Goal: Task Accomplishment & Management: Use online tool/utility

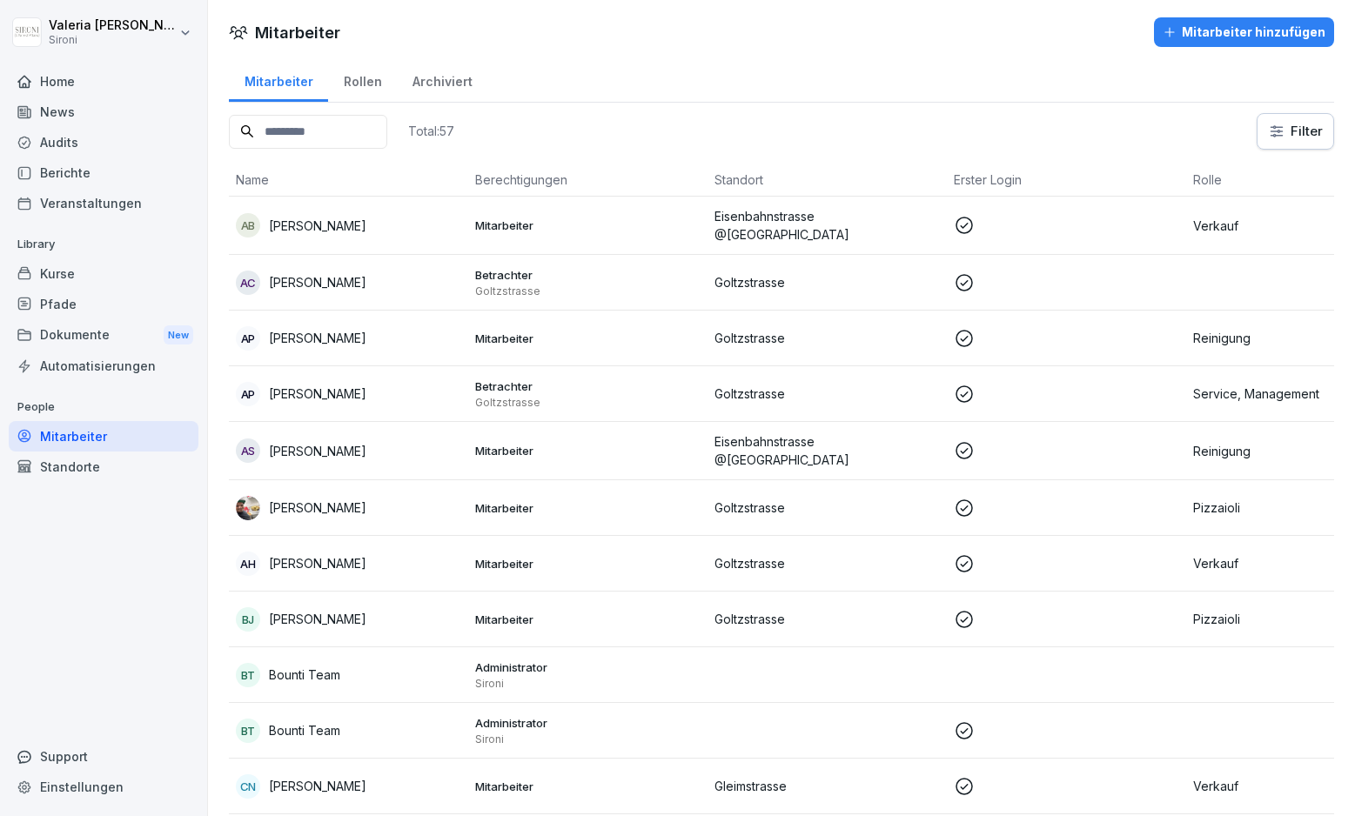
click at [76, 271] on div "Kurse" at bounding box center [104, 273] width 190 height 30
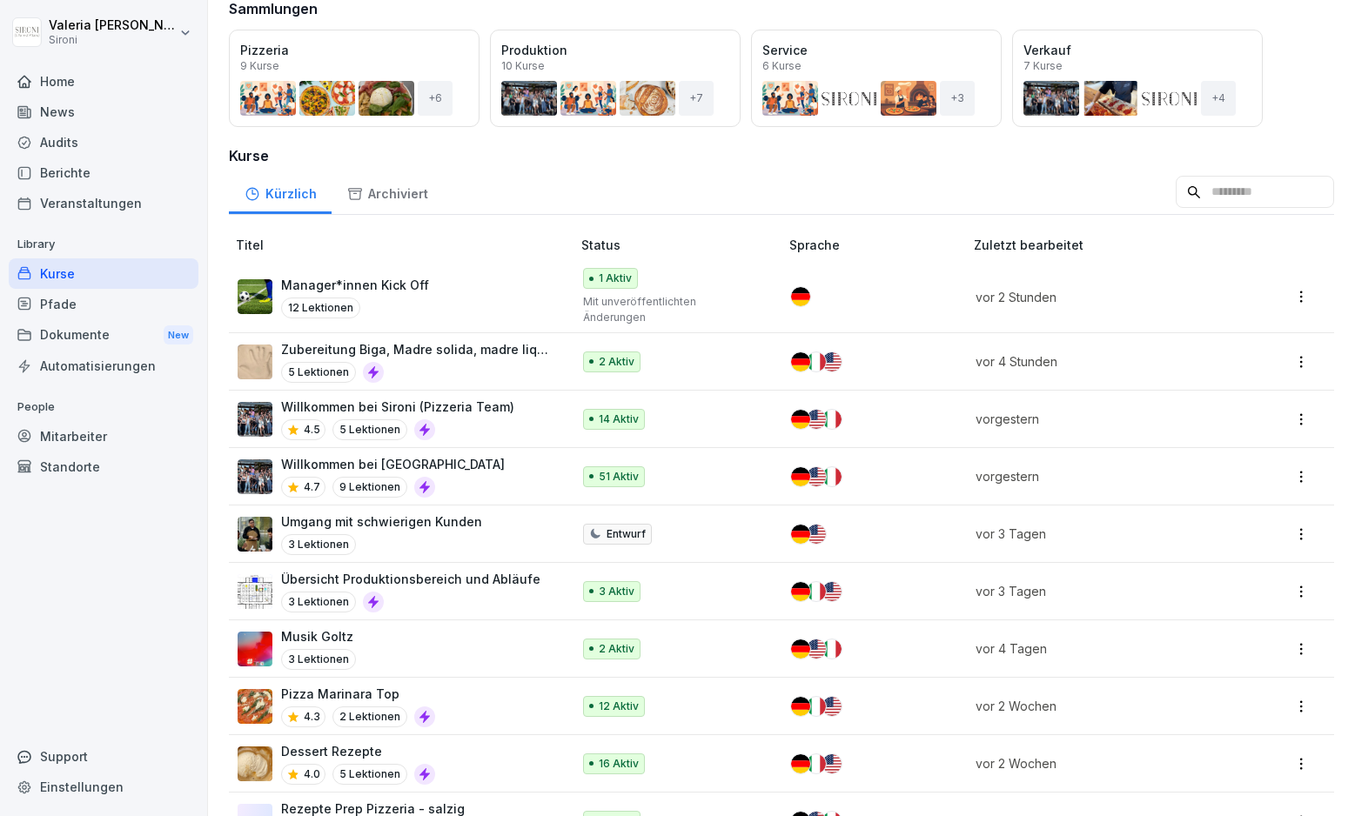
scroll to position [148, 0]
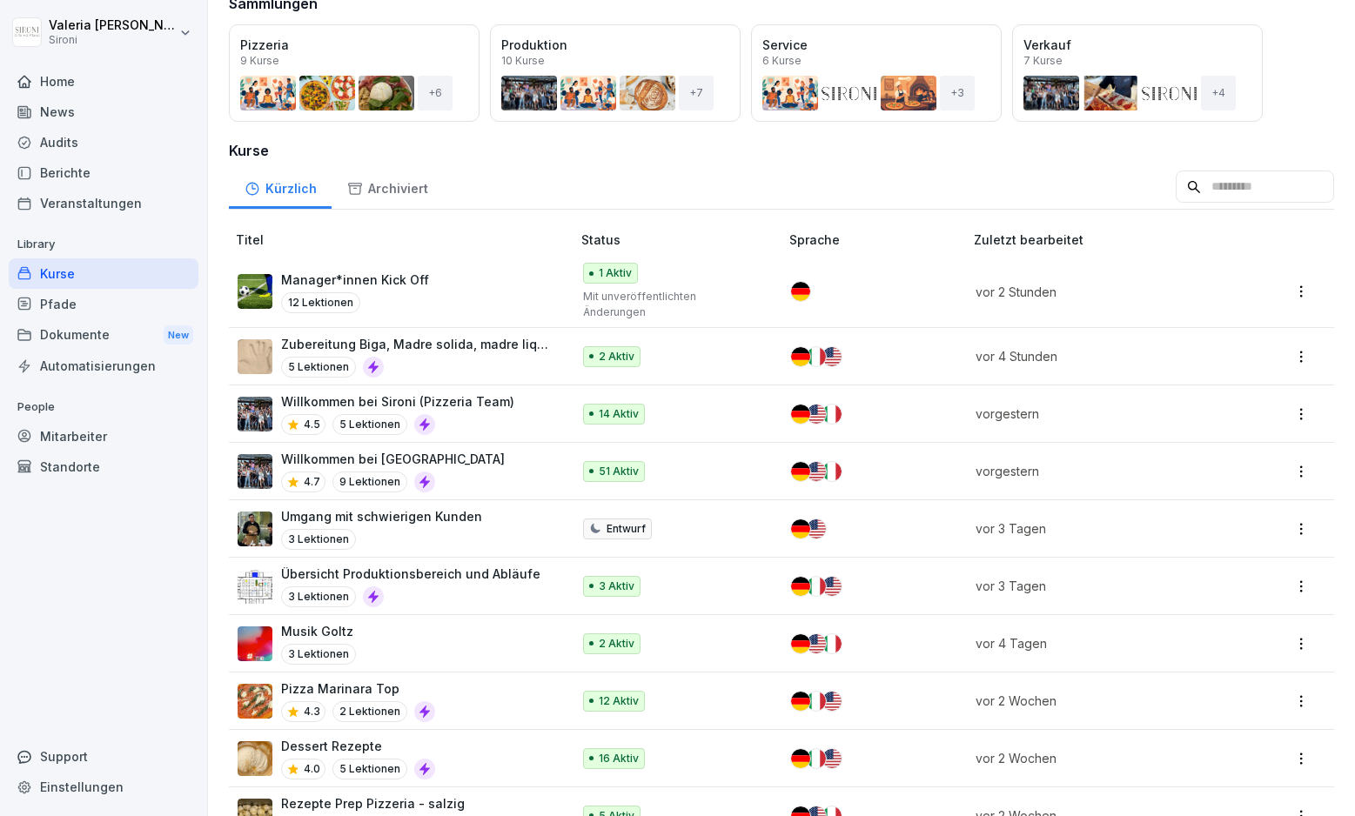
click at [475, 515] on div "Umgang mit schwierigen Kunden 3 Lektionen" at bounding box center [396, 528] width 316 height 43
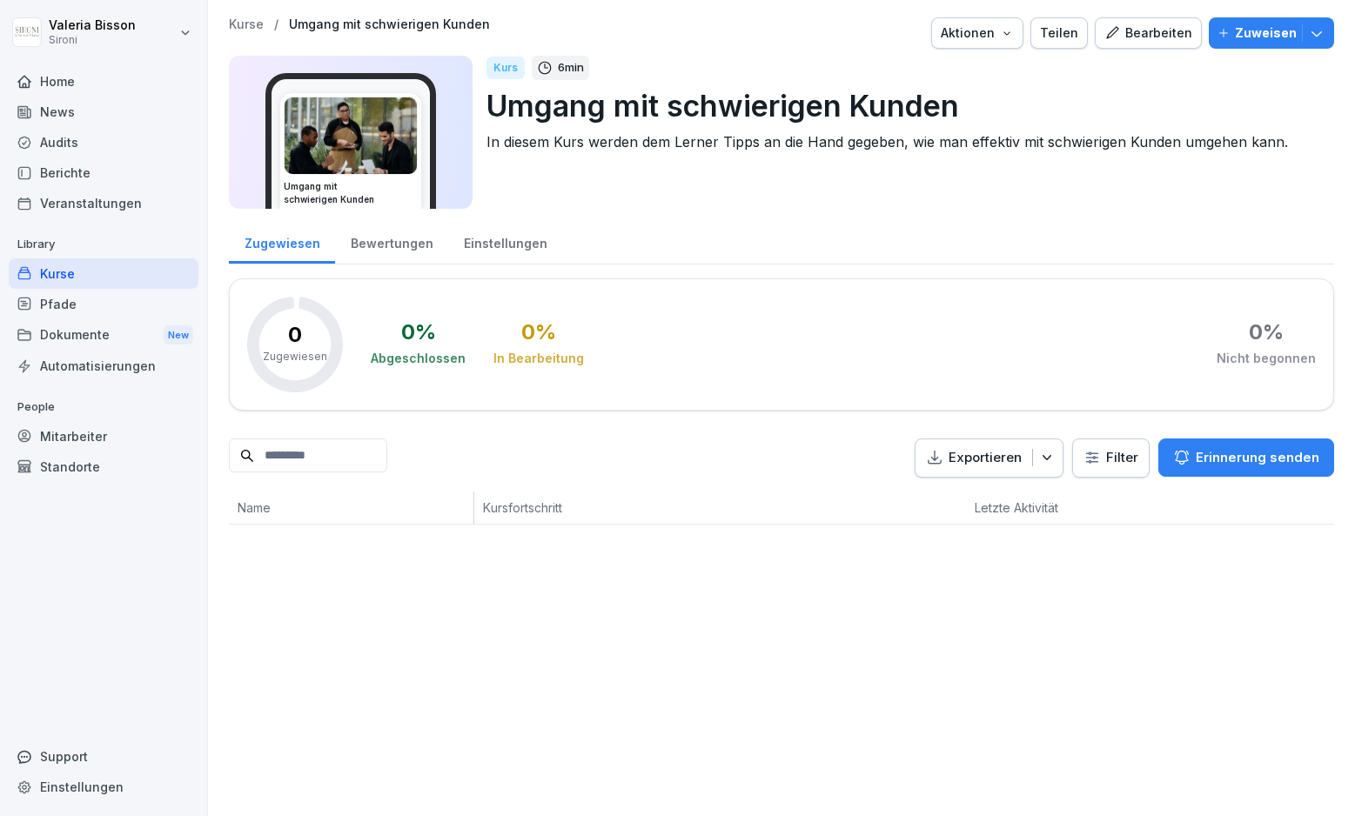
click at [70, 271] on div "Kurse" at bounding box center [104, 273] width 190 height 30
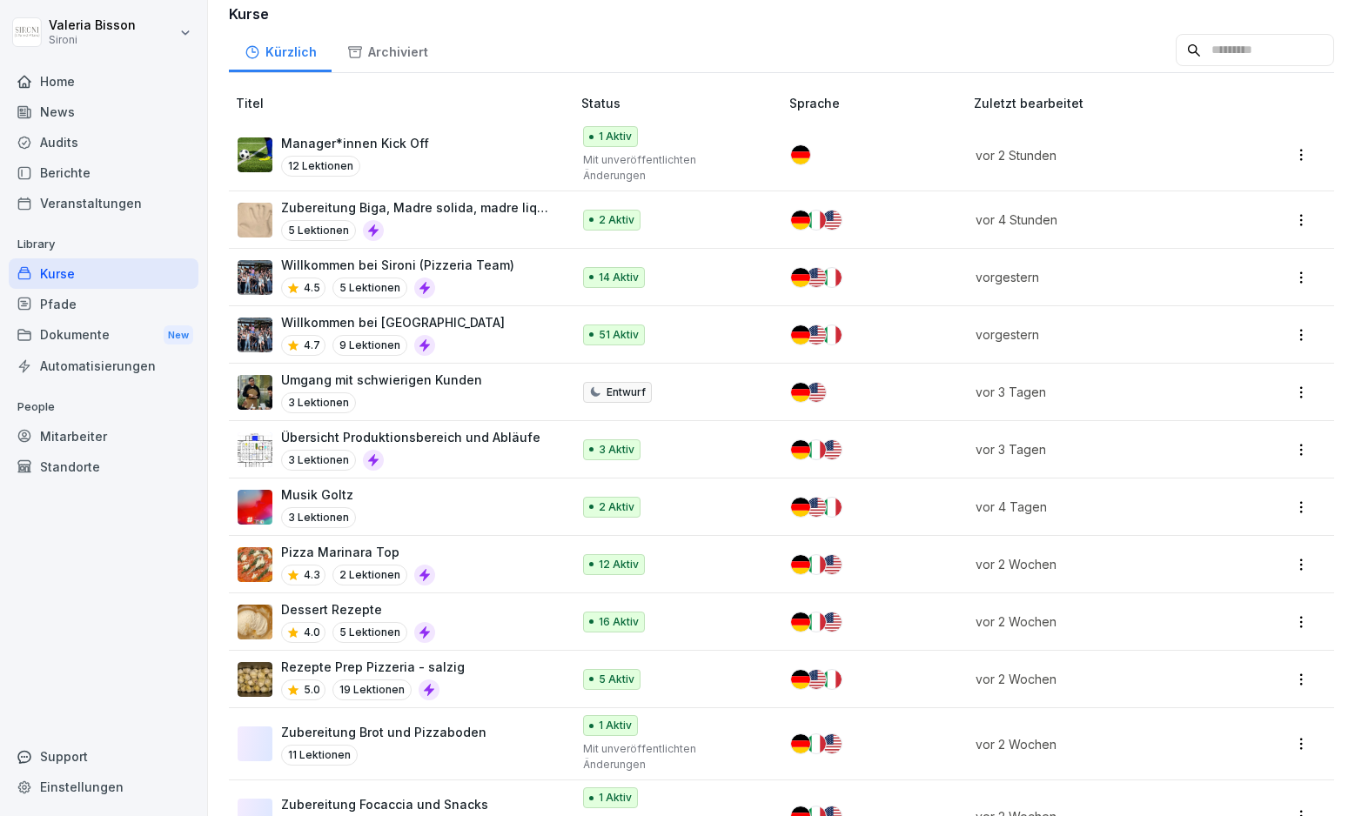
scroll to position [374, 0]
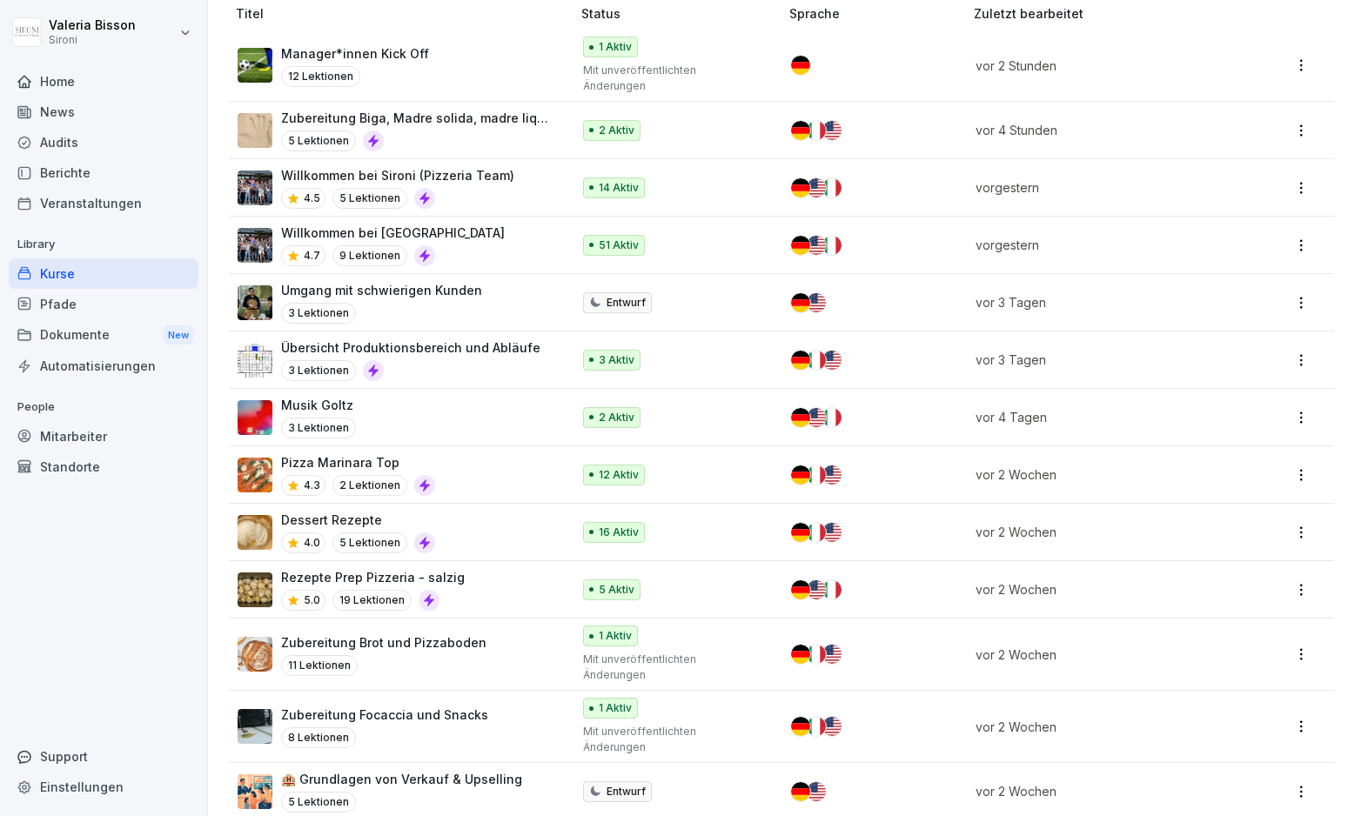
click at [510, 570] on div "Rezepte Prep Pizzeria - salzig 5.0 19 Lektionen" at bounding box center [396, 589] width 316 height 43
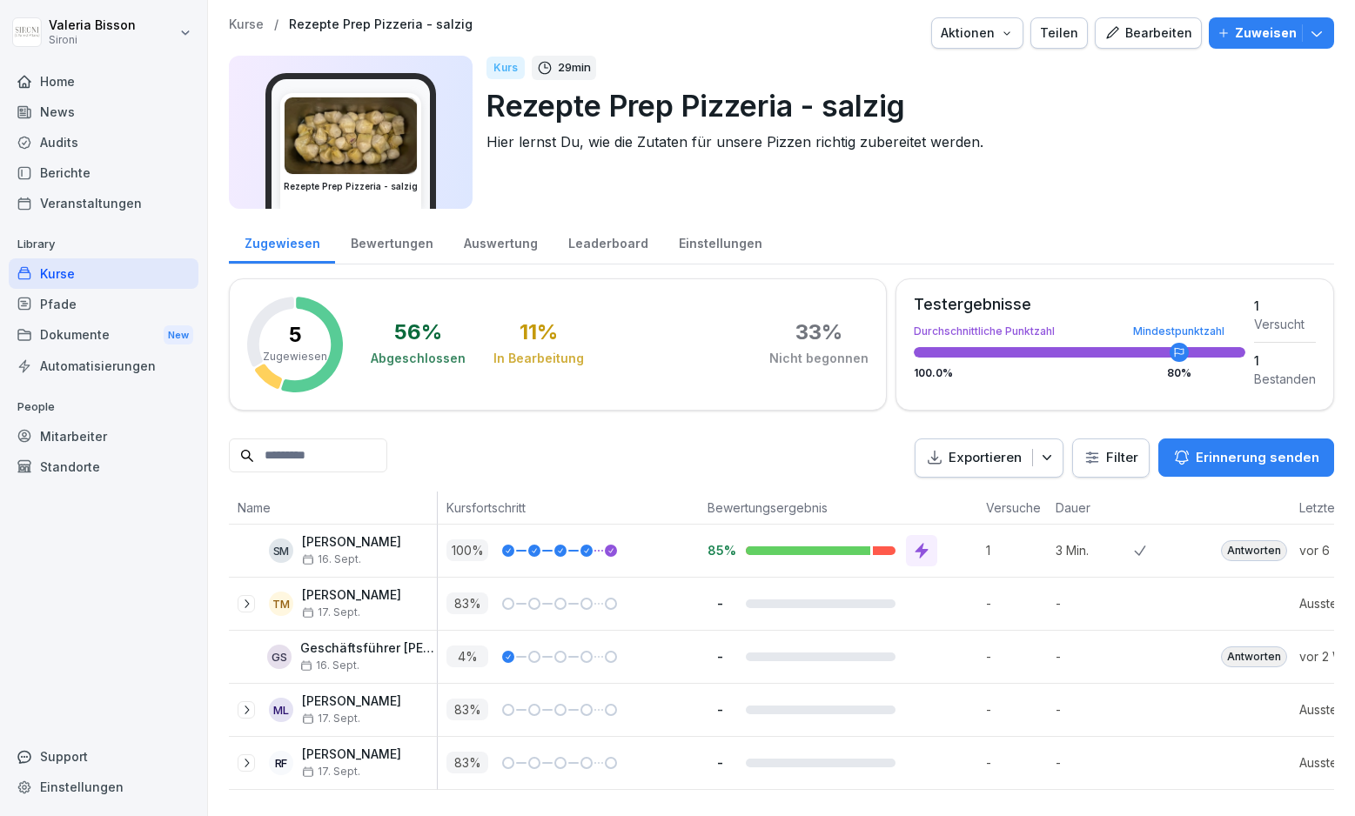
click at [1151, 30] on div "Bearbeiten" at bounding box center [1148, 32] width 88 height 19
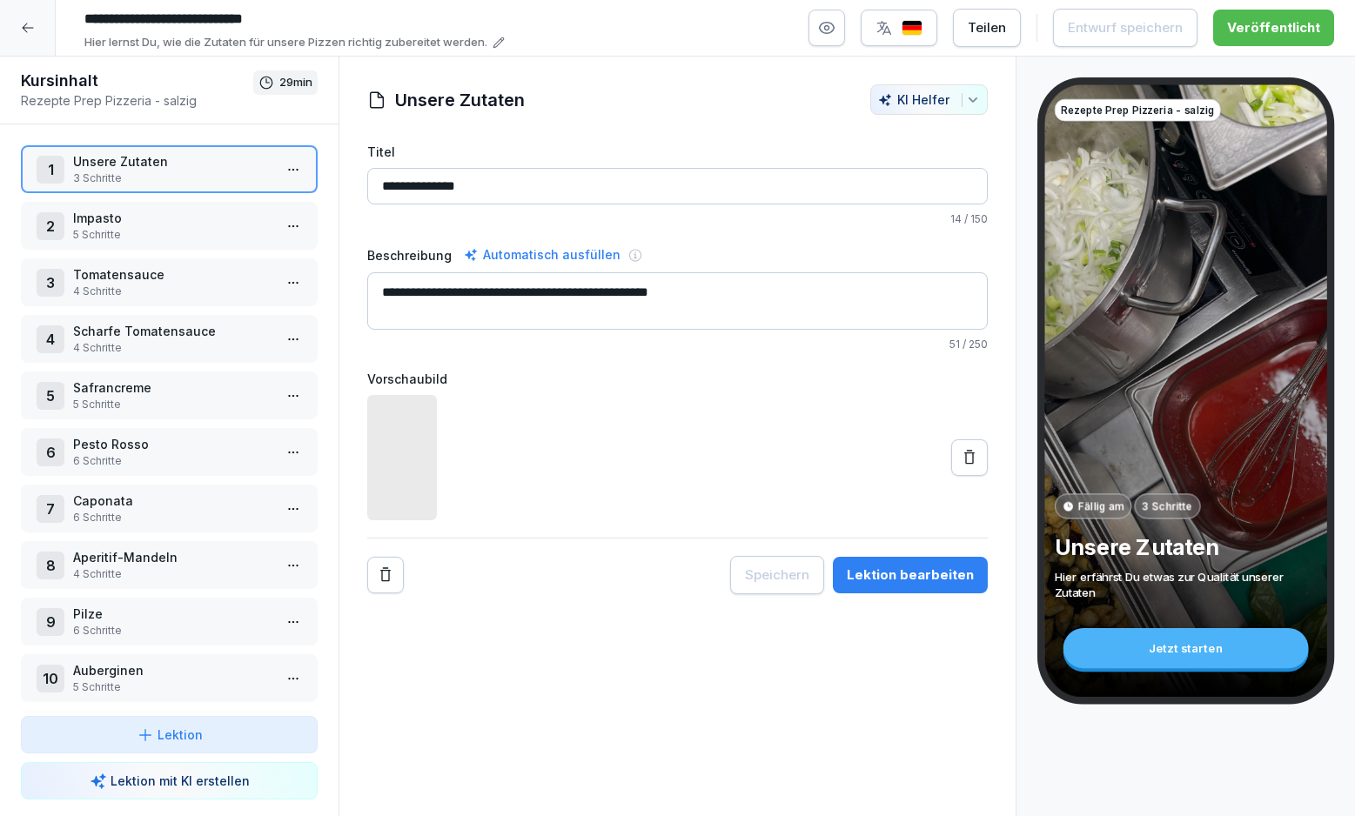
click at [834, 25] on icon "button" at bounding box center [827, 28] width 15 height 11
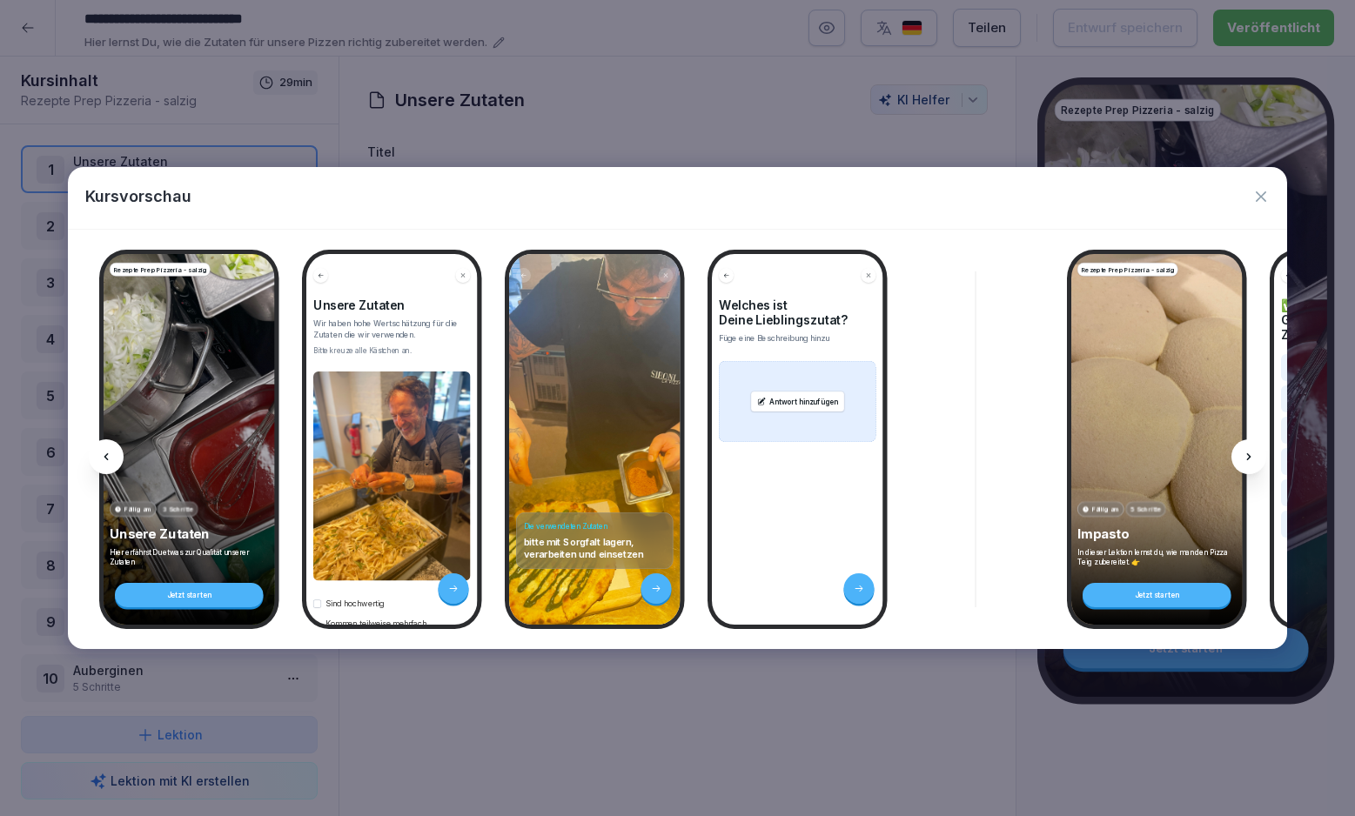
click at [1254, 443] on div at bounding box center [1248, 456] width 35 height 35
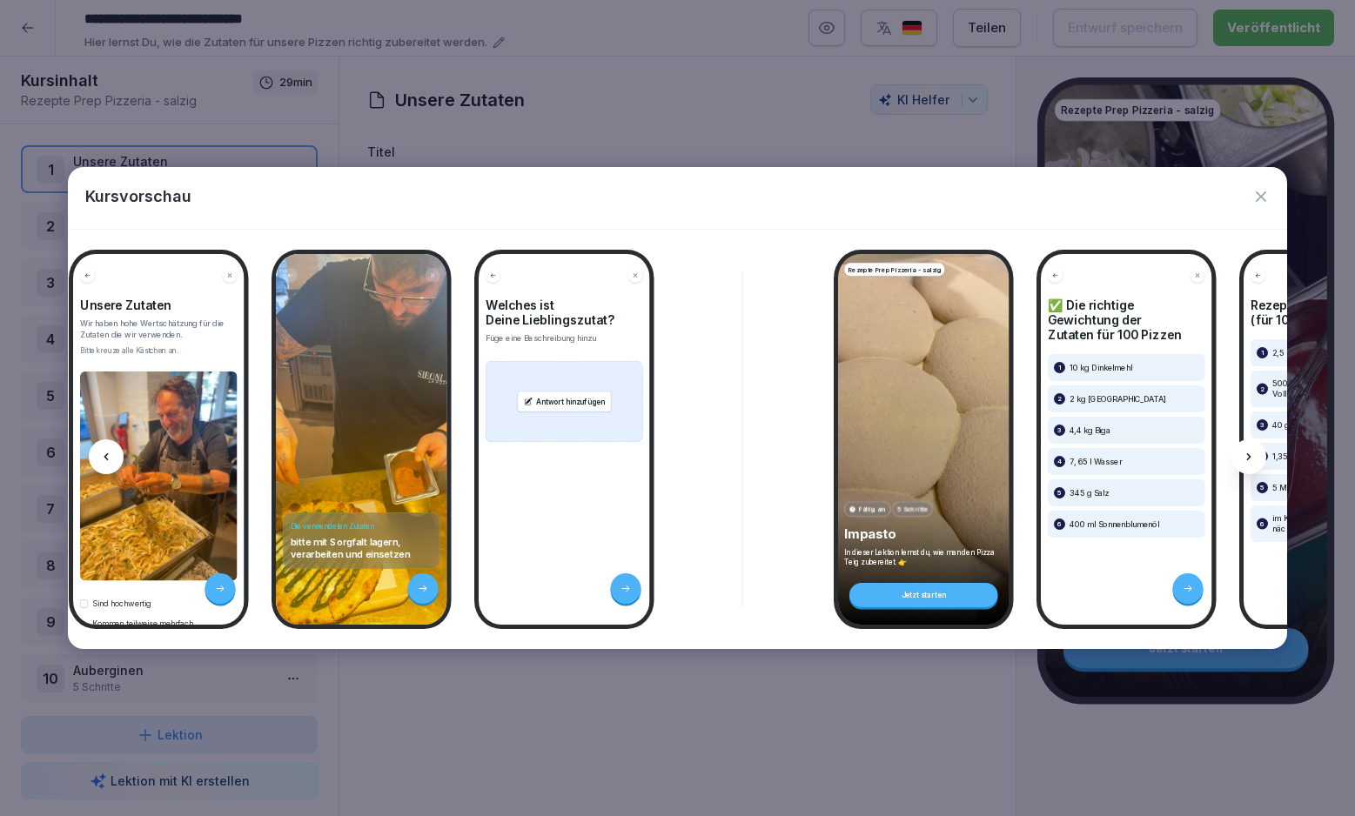
click at [1254, 443] on div at bounding box center [1248, 456] width 35 height 35
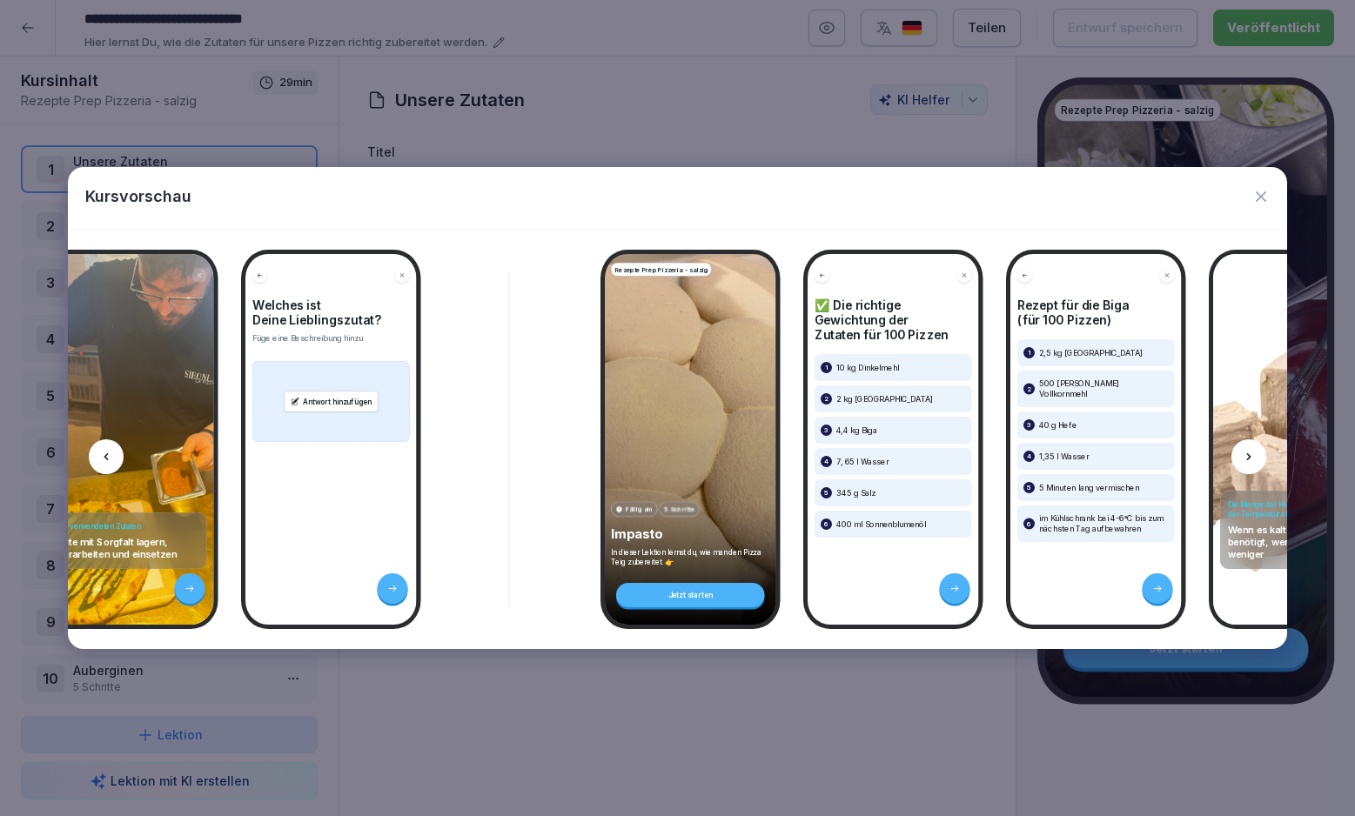
click at [1254, 443] on div at bounding box center [1248, 456] width 35 height 35
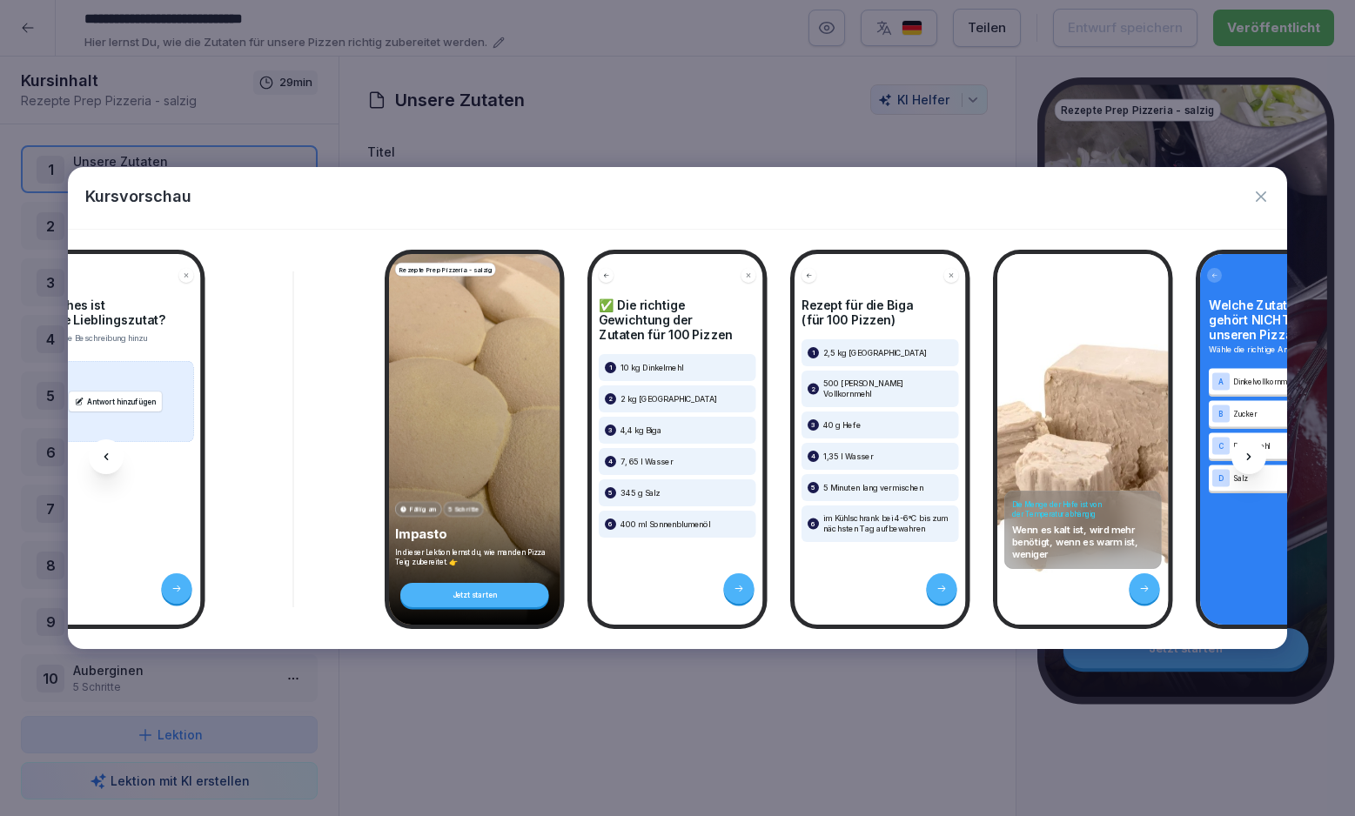
scroll to position [0, 700]
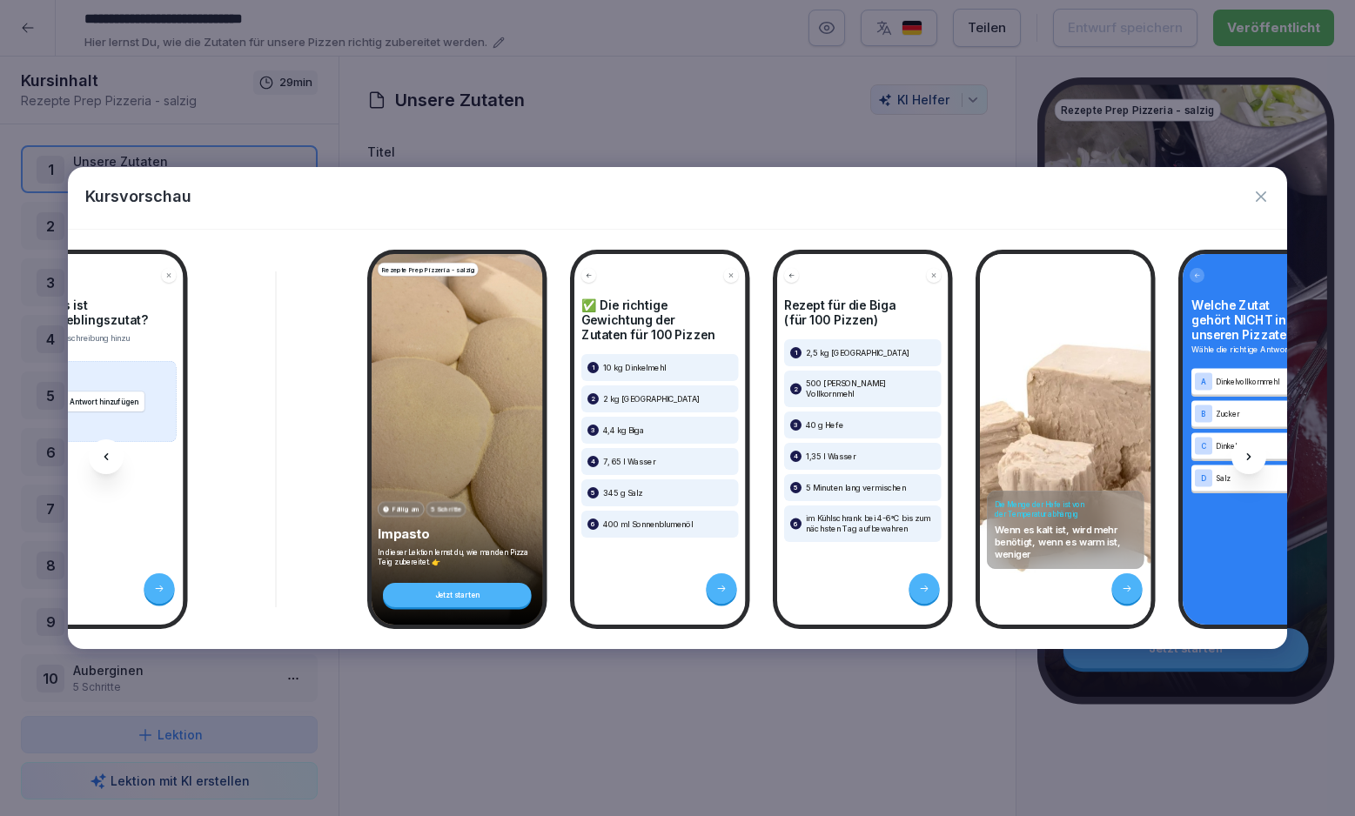
click at [1244, 464] on div at bounding box center [1248, 456] width 35 height 35
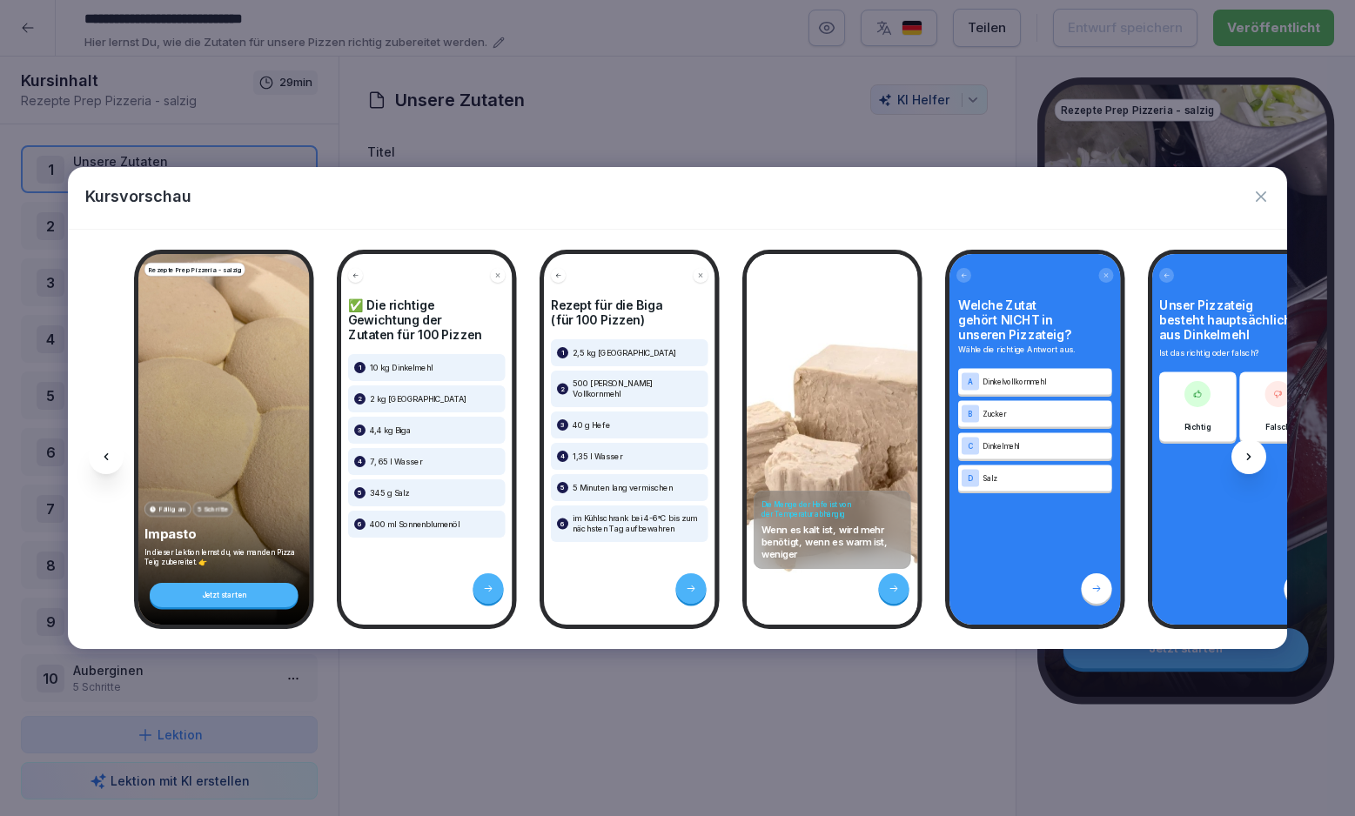
click at [1249, 453] on icon at bounding box center [1249, 457] width 14 height 14
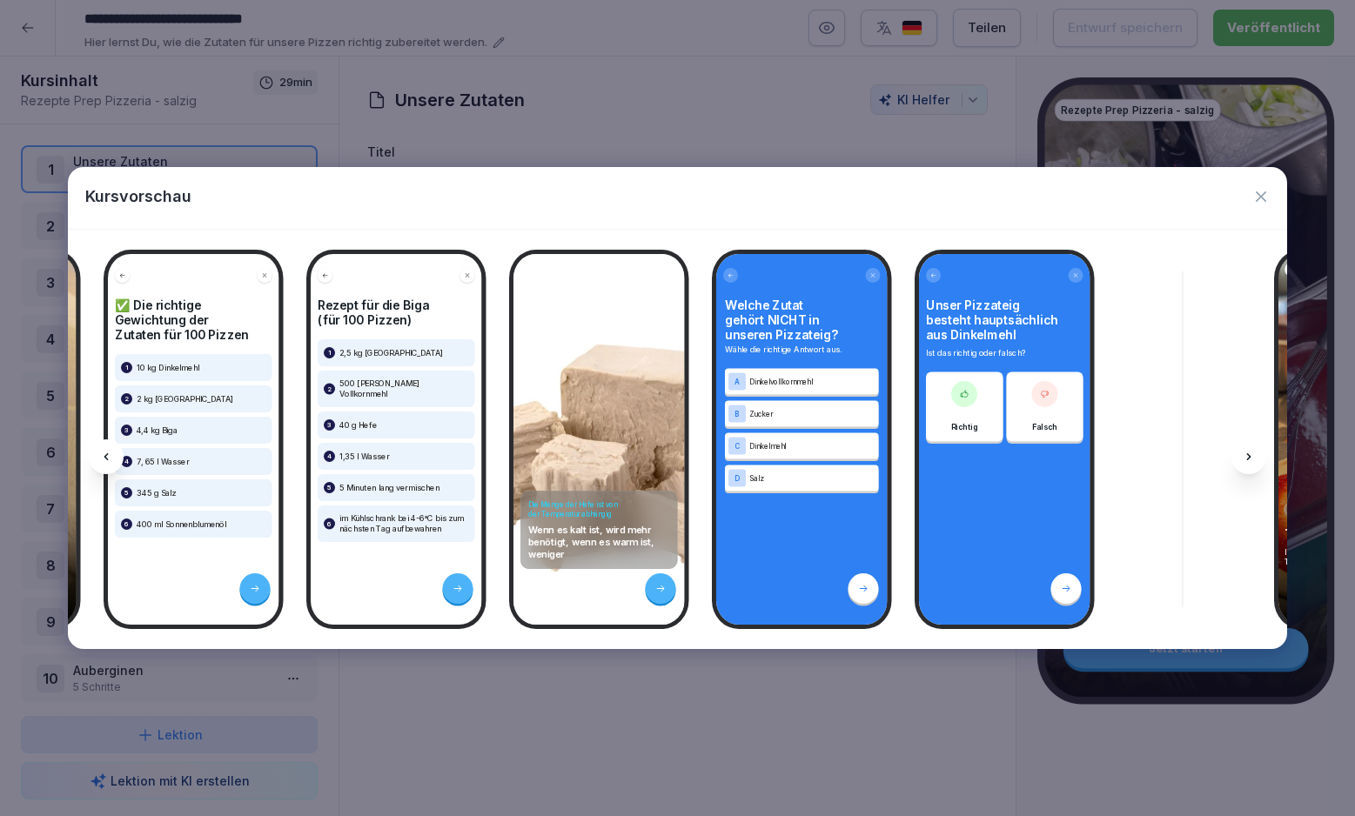
click at [1249, 453] on icon at bounding box center [1249, 457] width 14 height 14
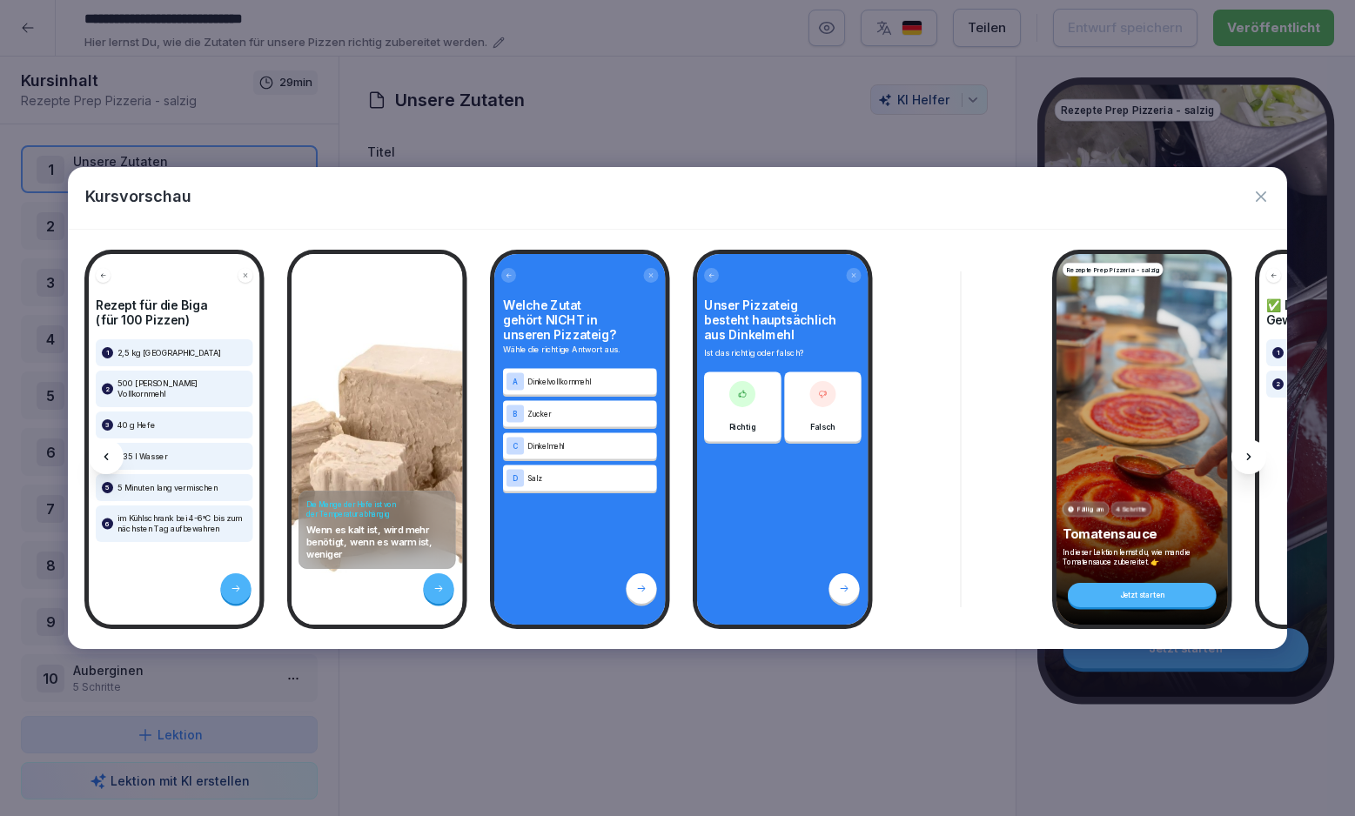
scroll to position [0, 1399]
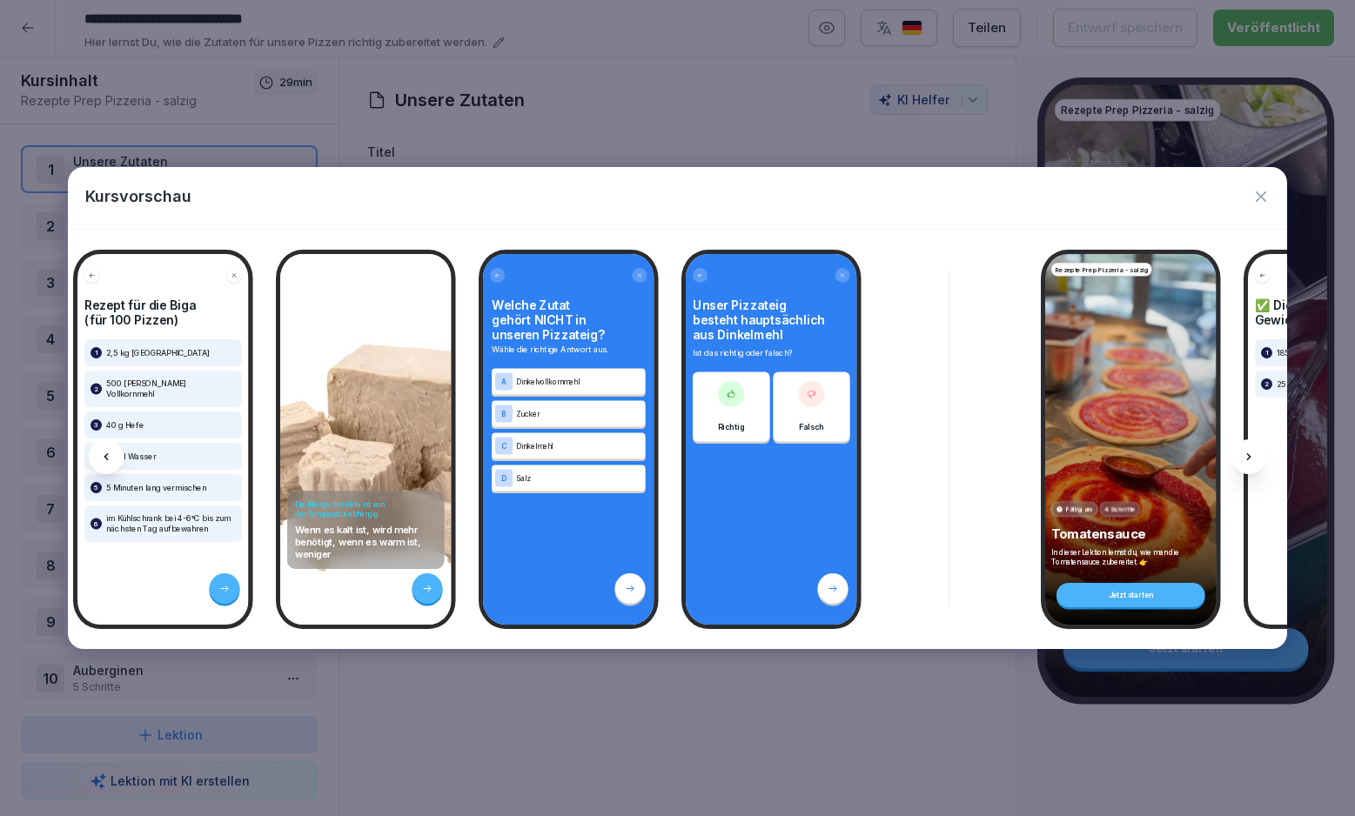
click at [1249, 453] on icon at bounding box center [1249, 457] width 14 height 14
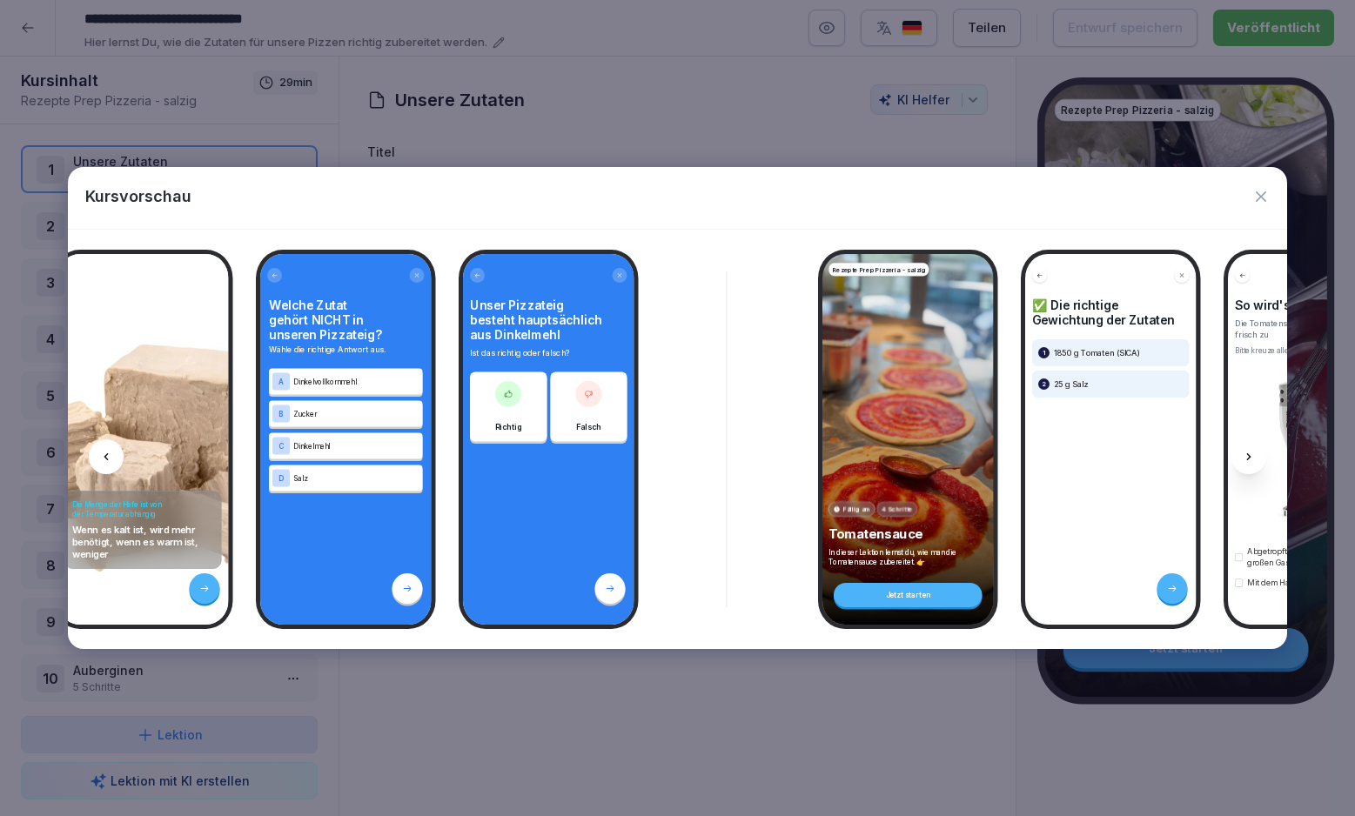
scroll to position [0, 1632]
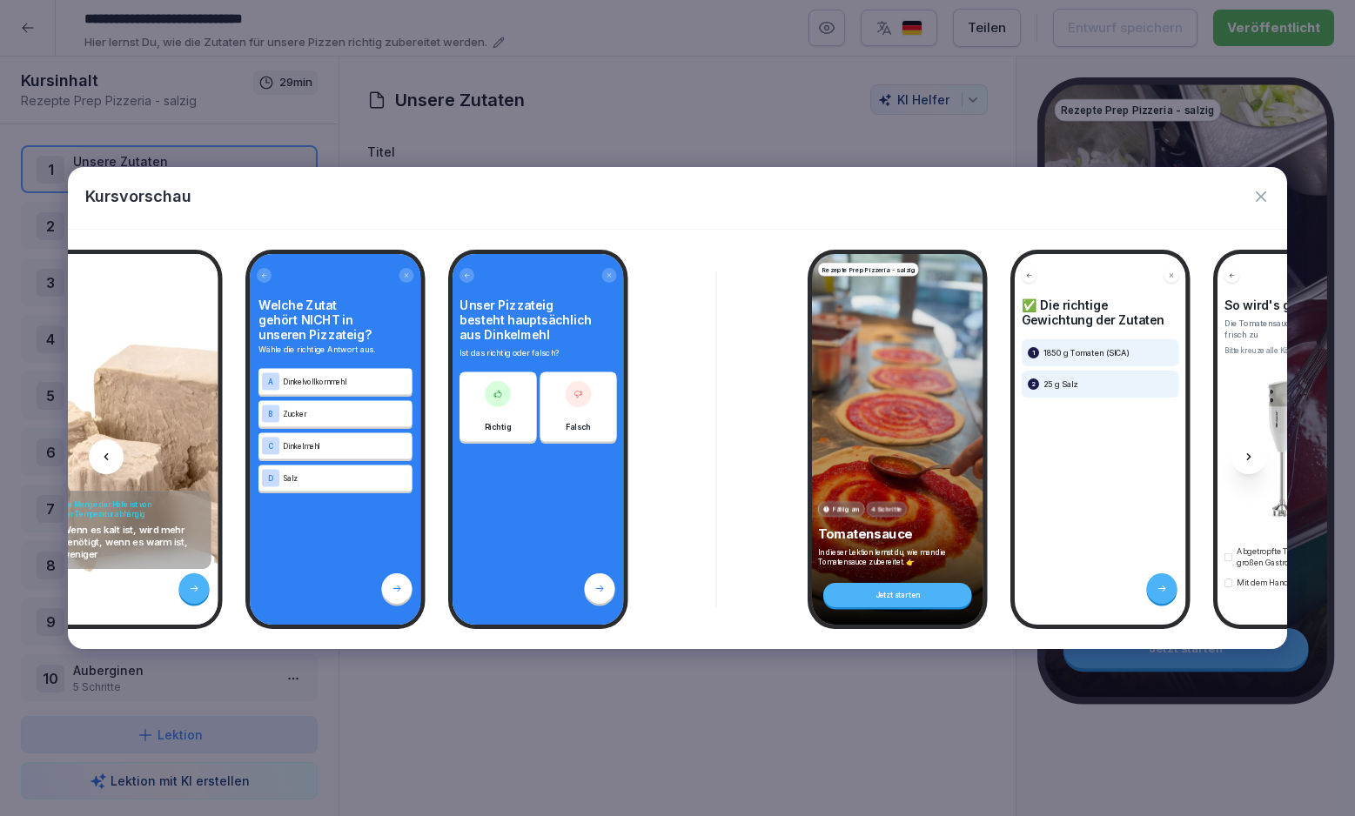
click at [1262, 201] on icon "button" at bounding box center [1260, 196] width 17 height 17
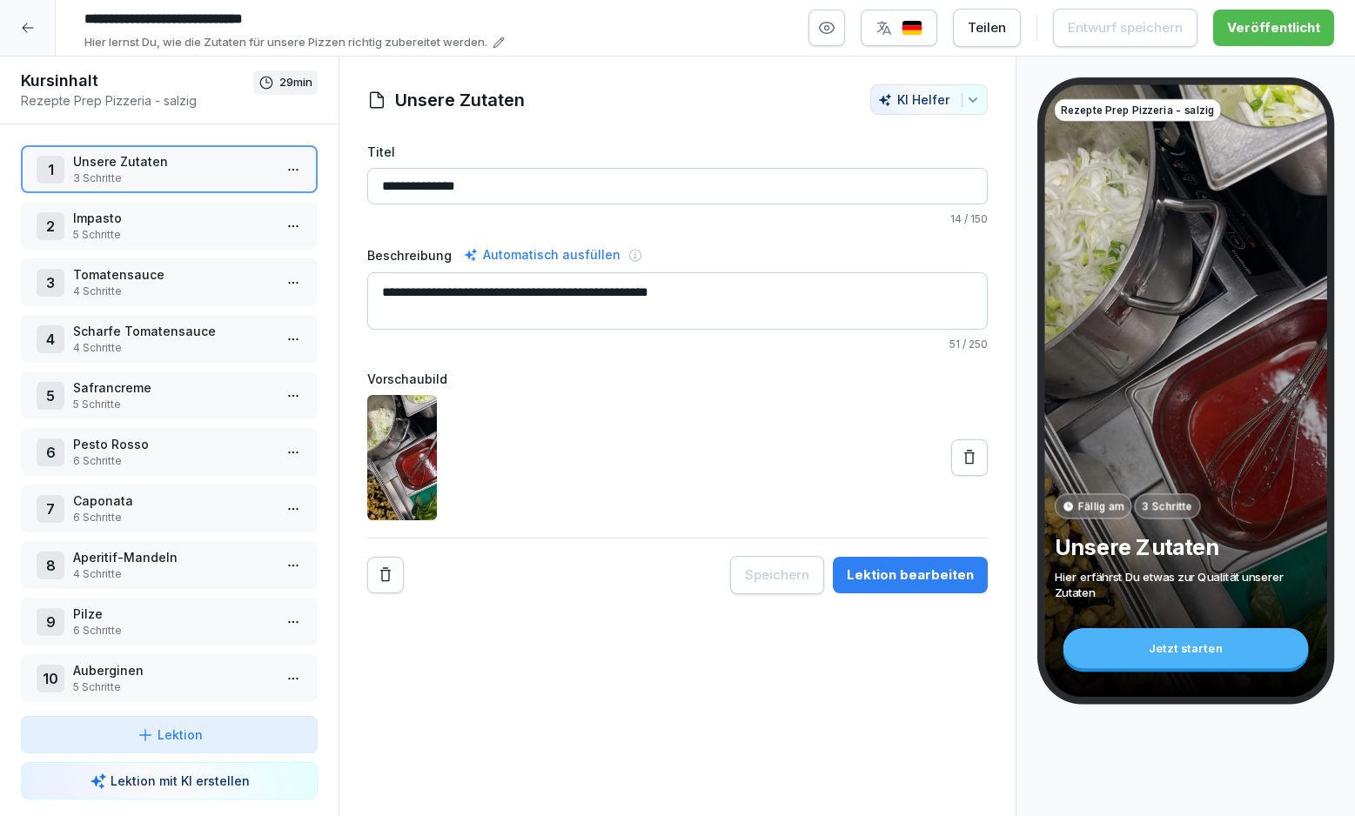
click at [608, 452] on div at bounding box center [677, 457] width 620 height 125
